Goal: Task Accomplishment & Management: Manage account settings

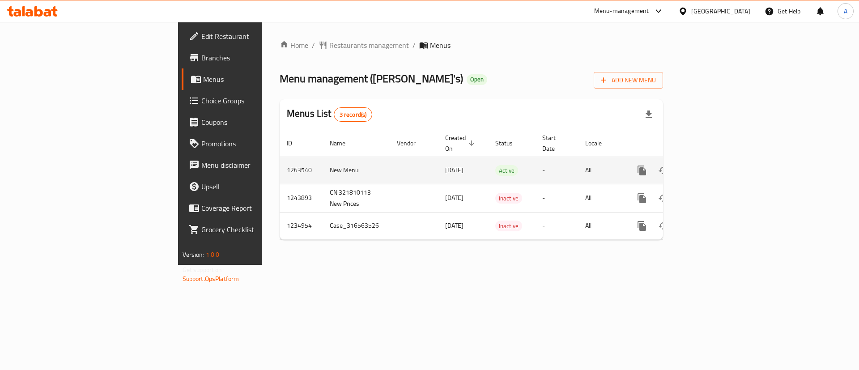
click at [717, 163] on link "enhanced table" at bounding box center [706, 170] width 21 height 21
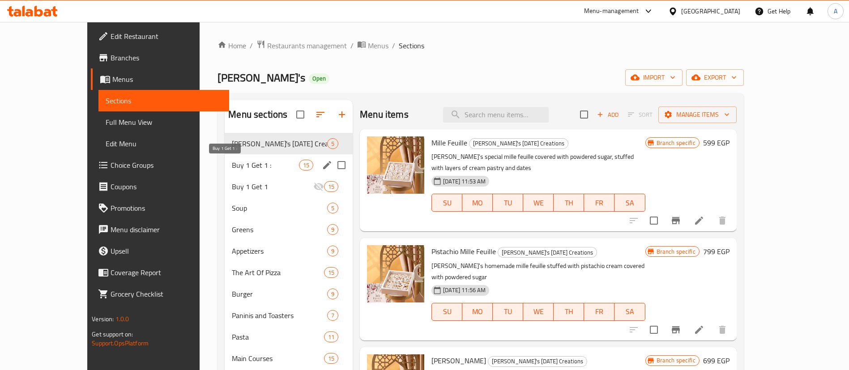
click at [232, 166] on span "Buy 1 Get 1 :" at bounding box center [265, 165] width 67 height 11
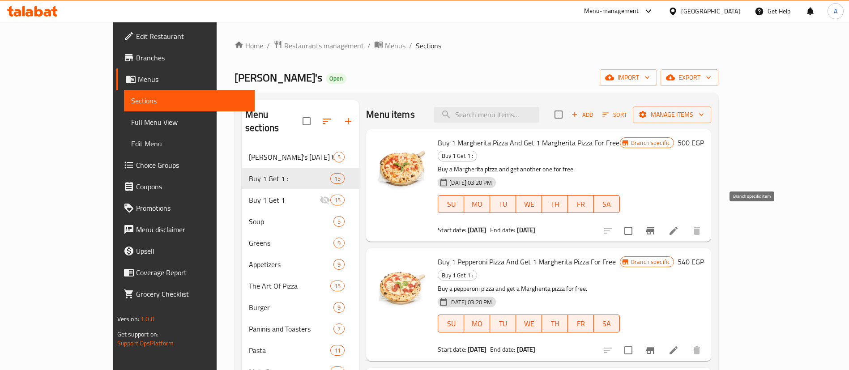
click at [655, 225] on icon "Branch-specific-item" at bounding box center [650, 230] width 11 height 11
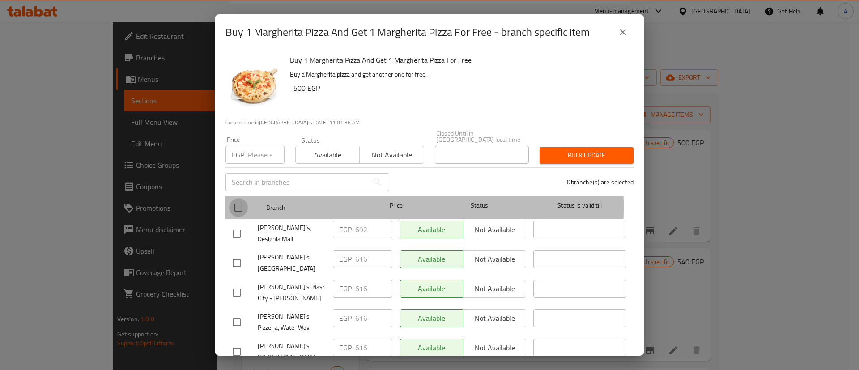
click at [242, 201] on input "checkbox" at bounding box center [238, 207] width 19 height 19
checkbox input "true"
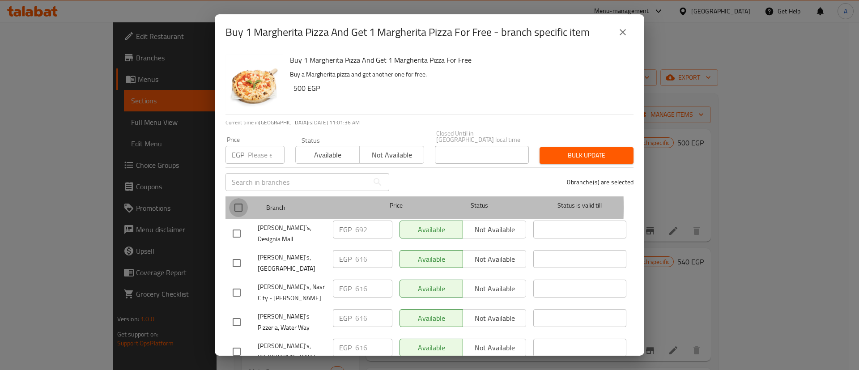
checkbox input "true"
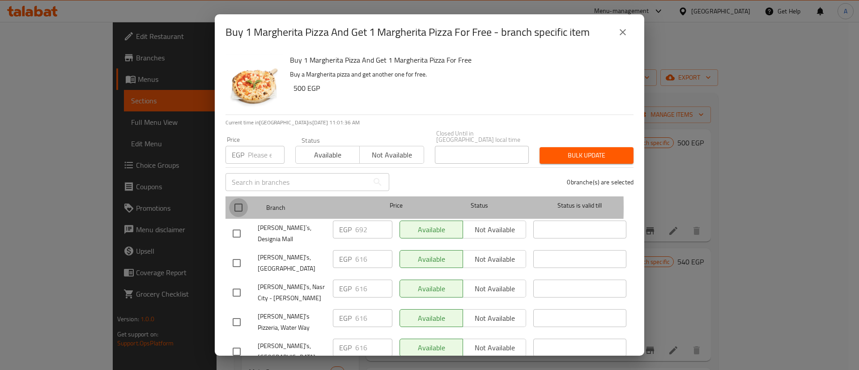
checkbox input "true"
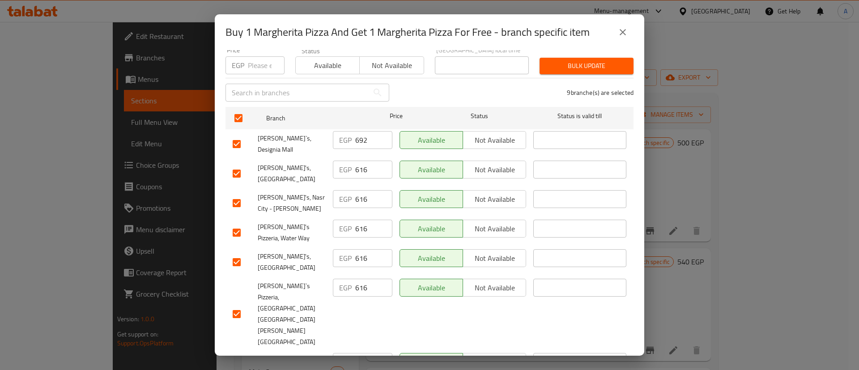
scroll to position [67, 0]
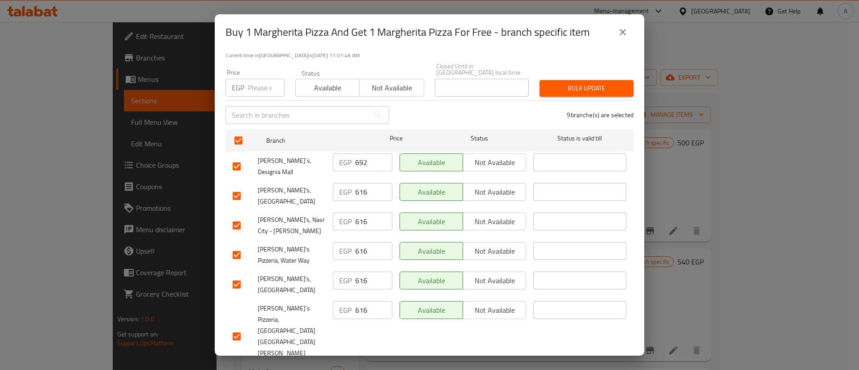
click at [237, 157] on input "checkbox" at bounding box center [236, 166] width 19 height 19
checkbox input "false"
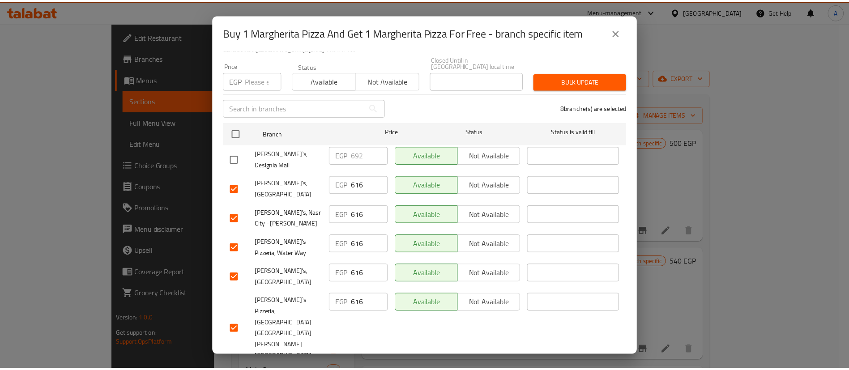
scroll to position [51, 0]
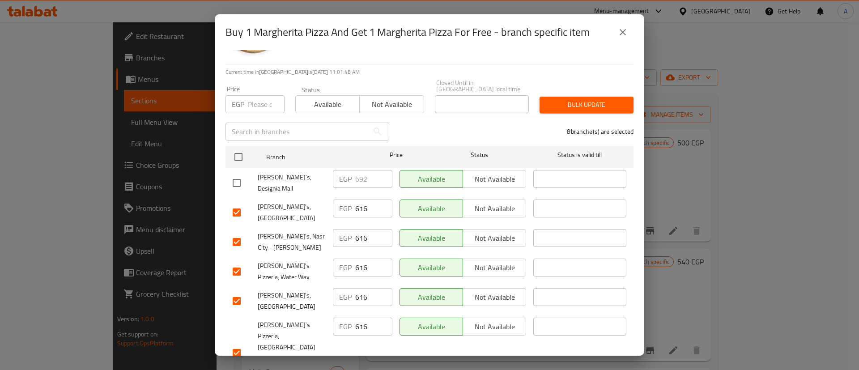
click at [251, 105] on input "number" at bounding box center [266, 104] width 37 height 18
type input "2"
type input "621"
click at [583, 102] on span "Bulk update" at bounding box center [587, 104] width 80 height 11
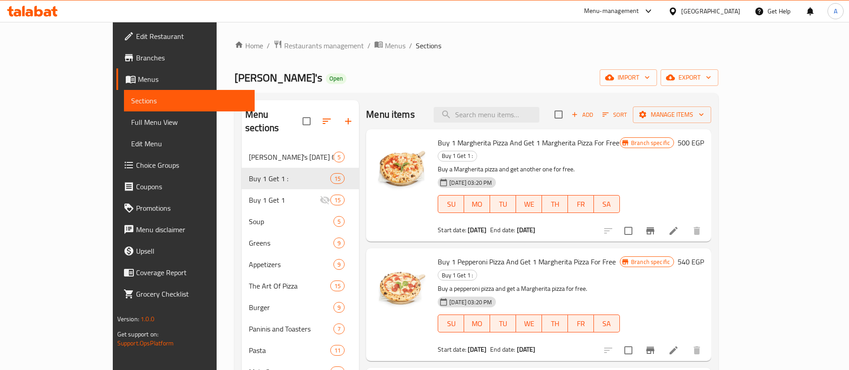
click at [639, 11] on div "Menu-management" at bounding box center [611, 11] width 55 height 11
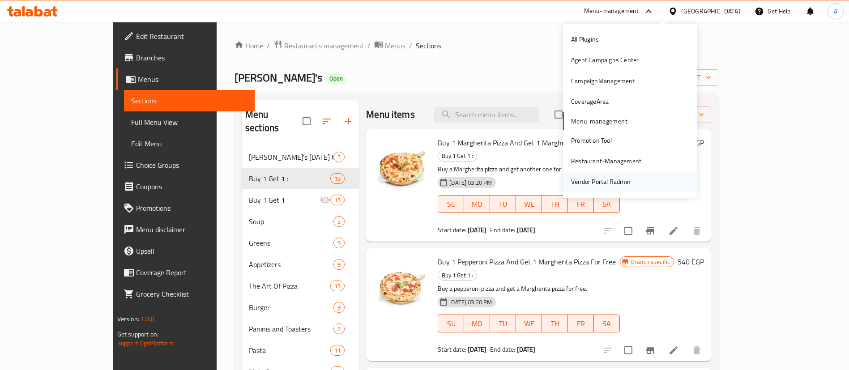
click at [602, 182] on div "Vendor Portal Radmin" at bounding box center [600, 182] width 59 height 10
